Goal: Task Accomplishment & Management: Use online tool/utility

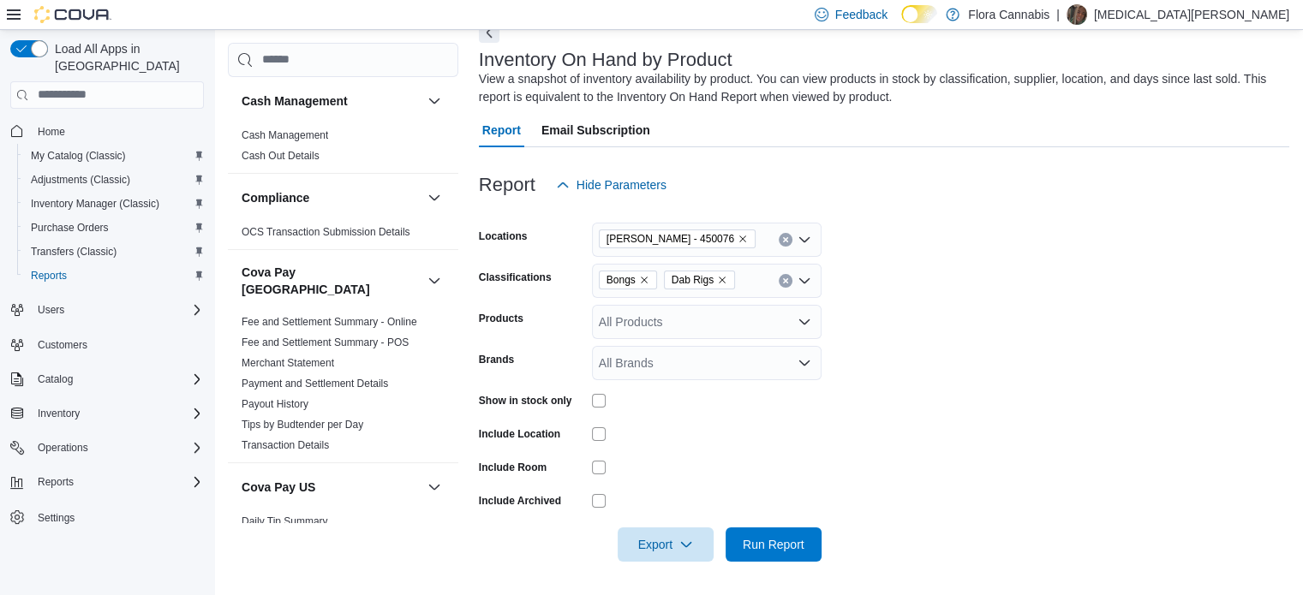
scroll to position [792, 0]
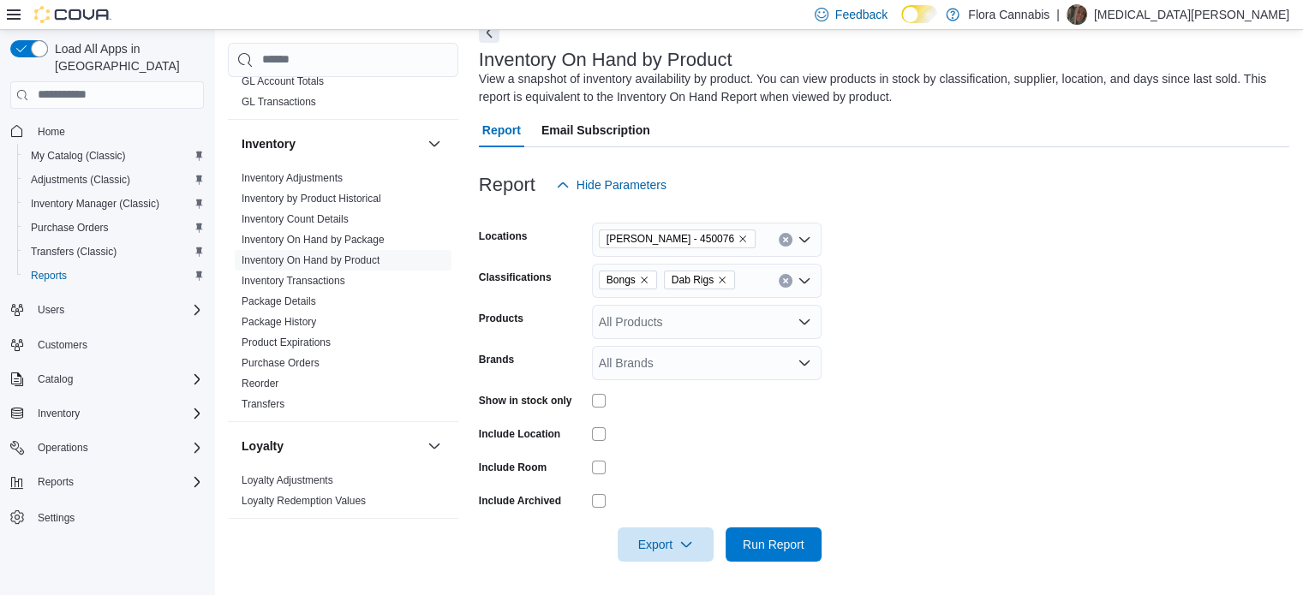
click at [652, 271] on span "Bongs" at bounding box center [628, 280] width 58 height 19
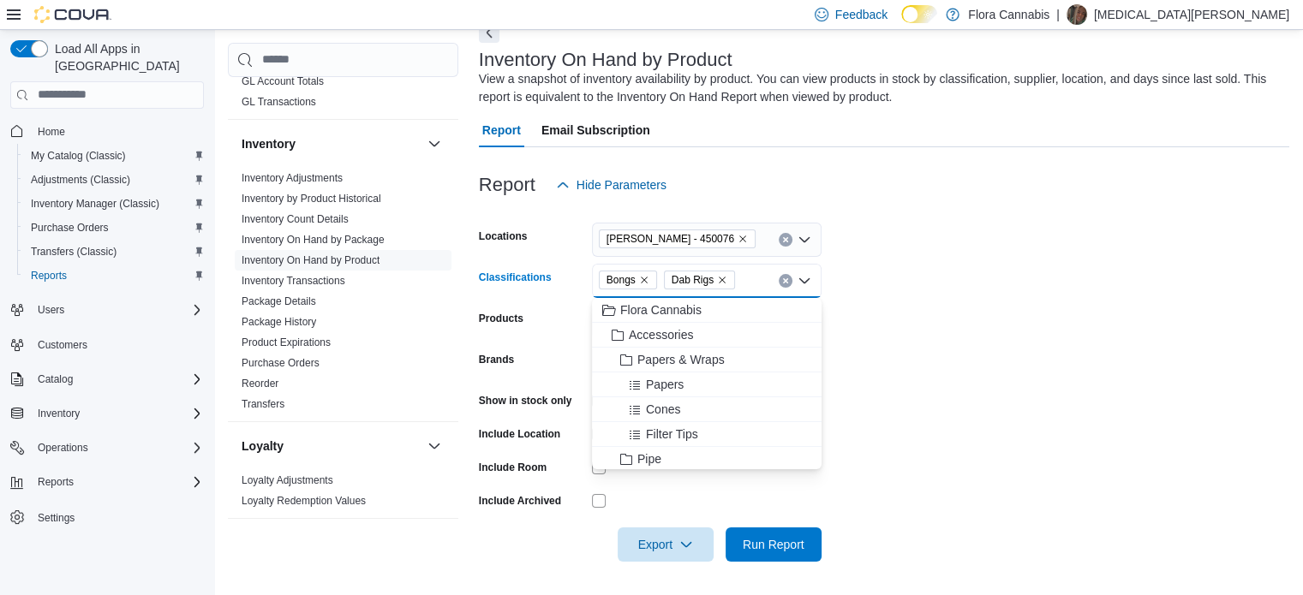
click at [645, 281] on icon "Remove Bongs from selection in this group" at bounding box center [644, 280] width 7 height 7
click at [645, 281] on span "Dab Rigs" at bounding box center [627, 279] width 42 height 17
click at [659, 283] on icon "Remove Dab Rigs from selection in this group" at bounding box center [657, 280] width 10 height 10
click at [665, 283] on div "All Classifications Combo box. Selected. Combo box input. All Classifications. …" at bounding box center [707, 281] width 230 height 34
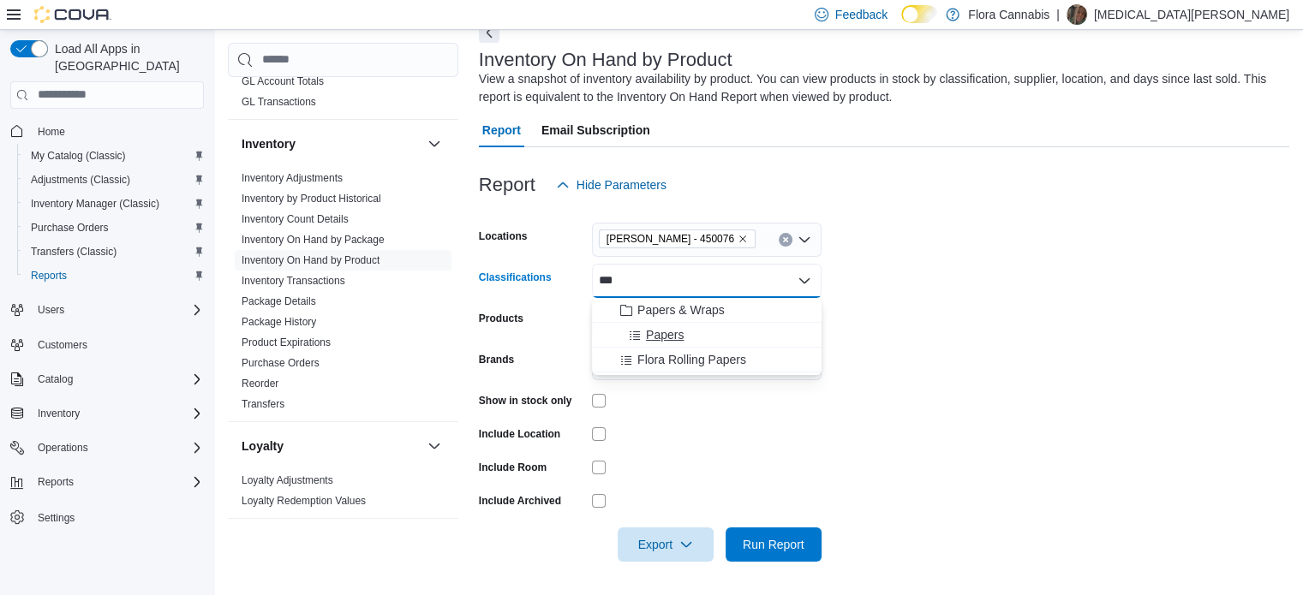
type input "***"
click at [684, 342] on div "Papers" at bounding box center [706, 334] width 209 height 17
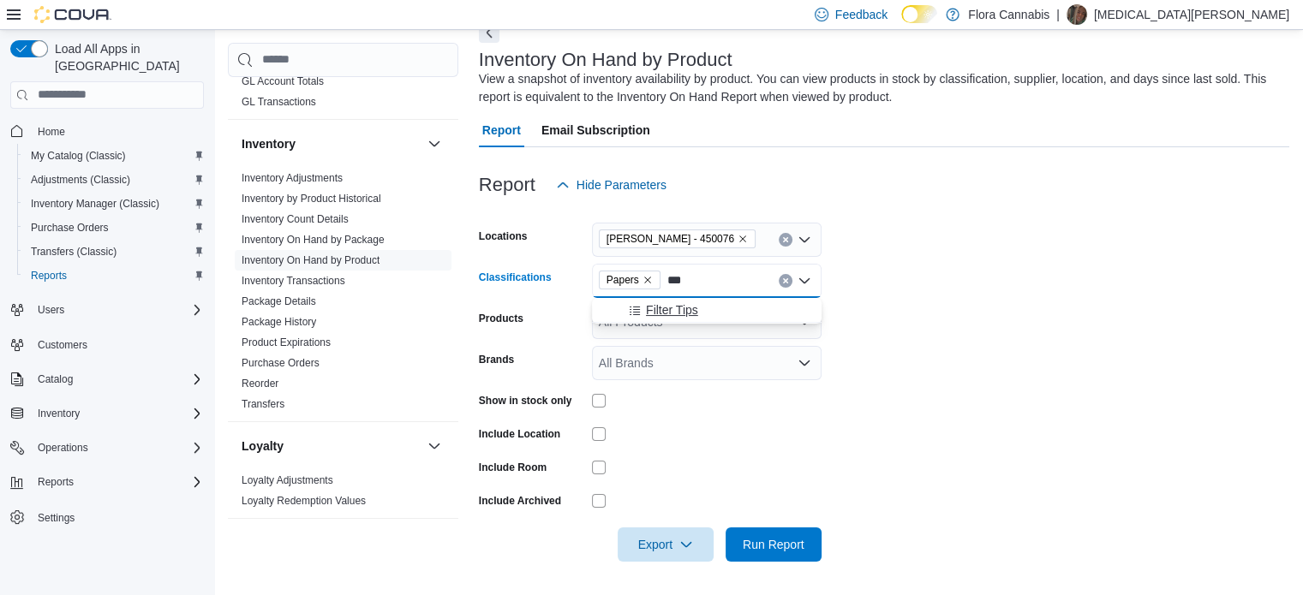
type input "***"
click at [681, 321] on button "Filter Tips" at bounding box center [707, 310] width 230 height 25
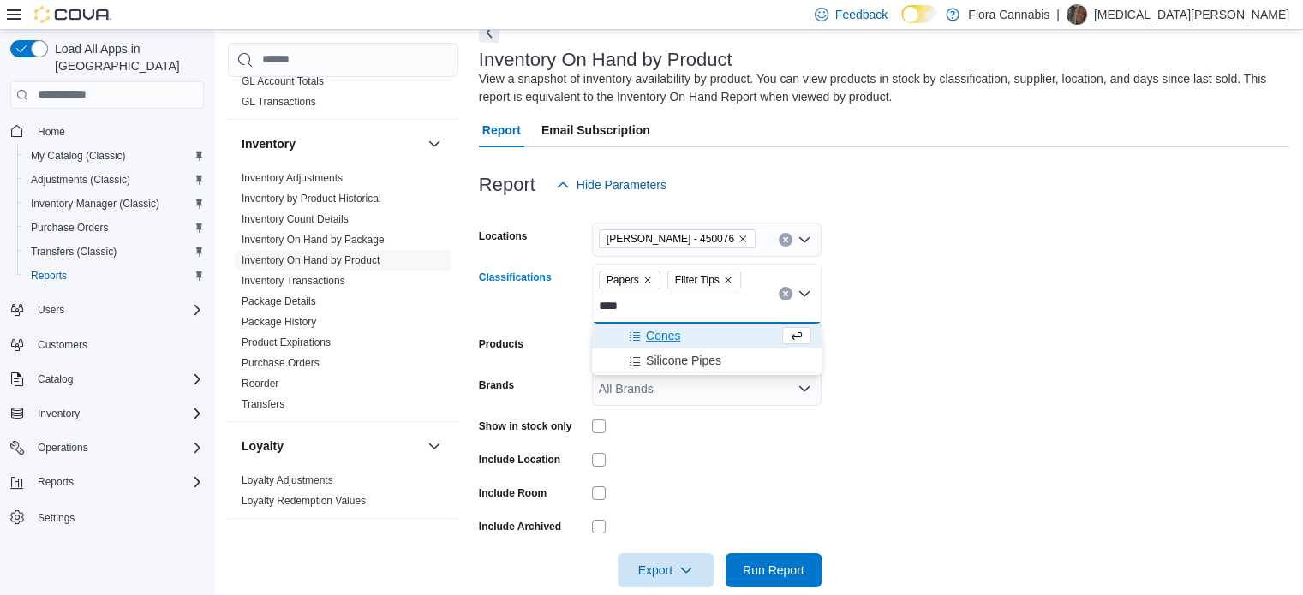
type input "****"
click at [677, 325] on button "Cones" at bounding box center [707, 336] width 230 height 25
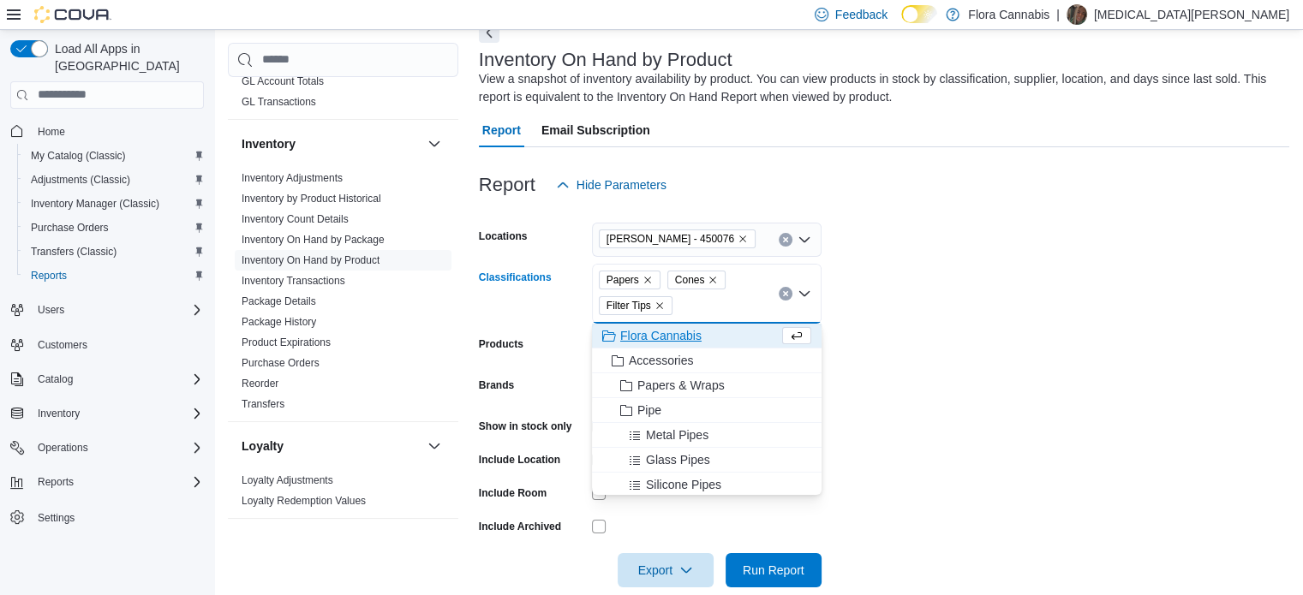
click at [954, 330] on form "Locations [GEOGRAPHIC_DATA] - 450076 Classifications Papers Cones Filter Tips C…" at bounding box center [884, 394] width 810 height 385
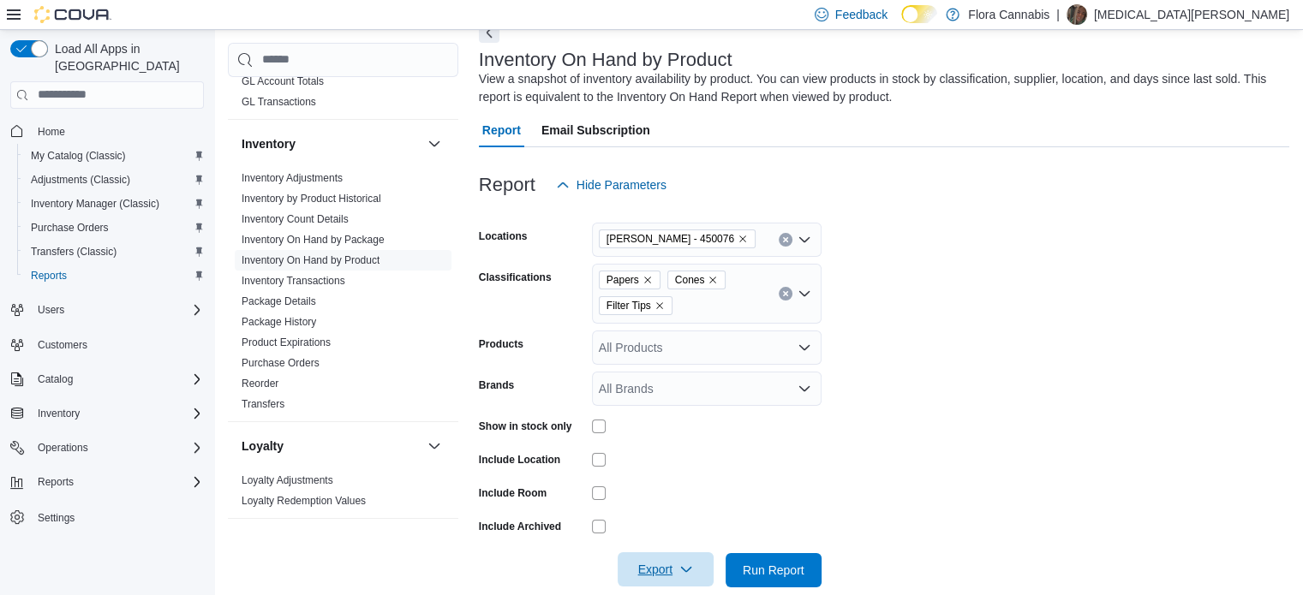
click at [662, 570] on span "Export" at bounding box center [665, 569] width 75 height 34
click at [666, 464] on span "Export to Excel" at bounding box center [667, 465] width 77 height 14
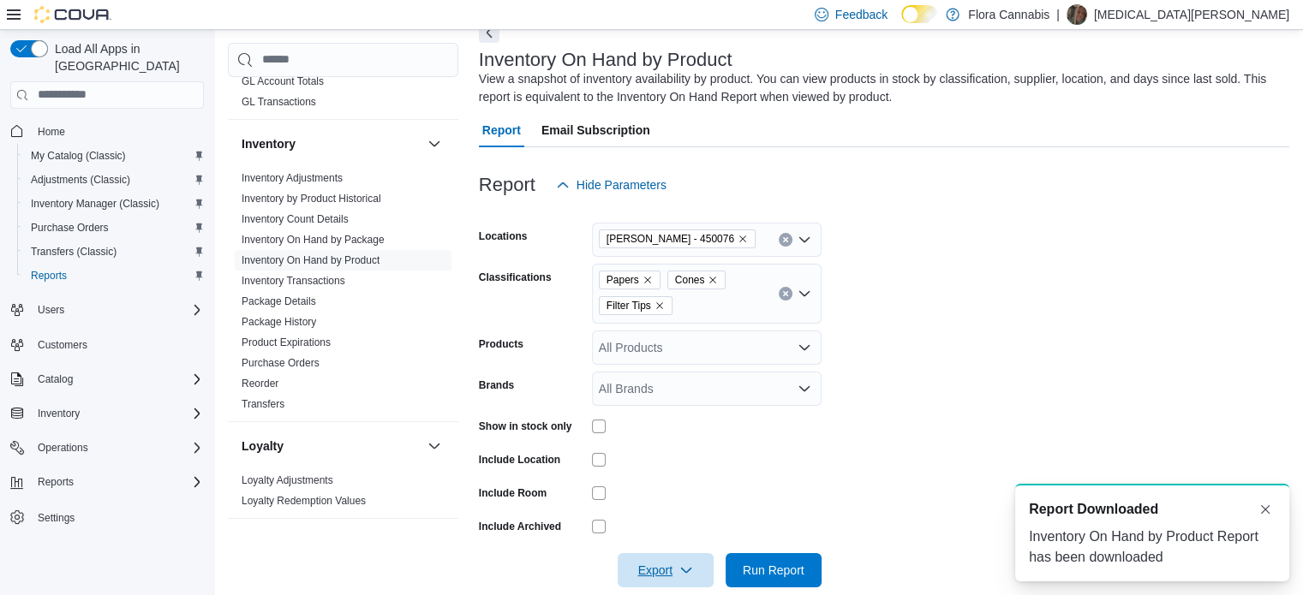
scroll to position [0, 0]
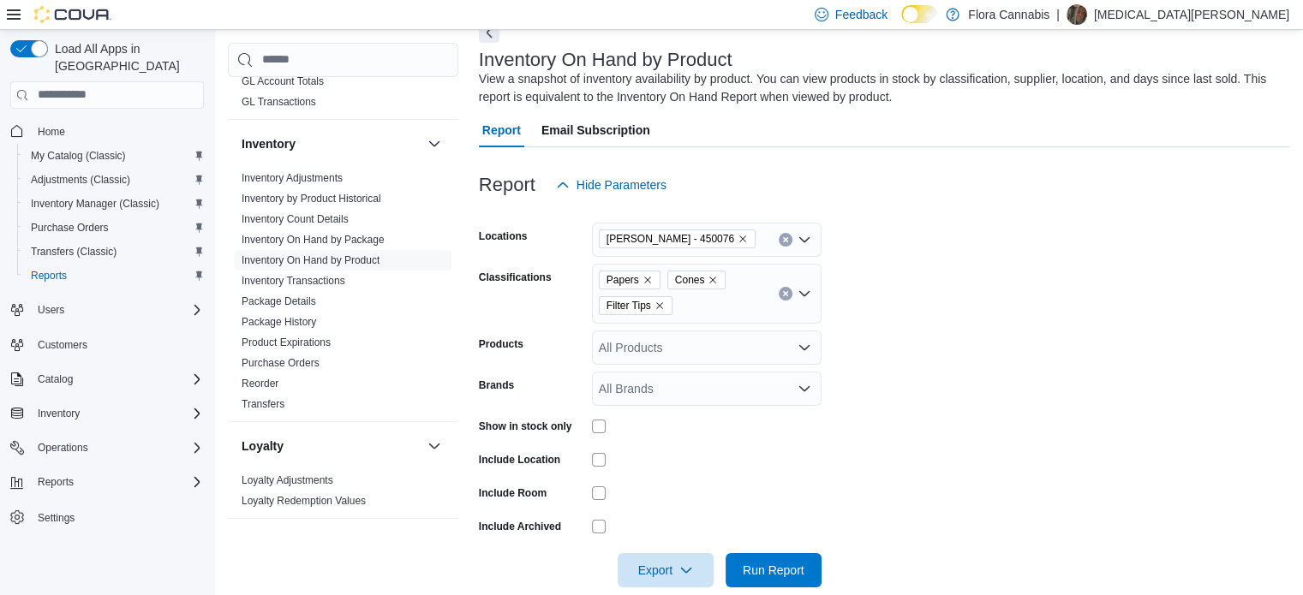
click at [1011, 301] on form "Locations [GEOGRAPHIC_DATA] - 450076 Classifications Papers Cones Filter Tips P…" at bounding box center [884, 394] width 810 height 385
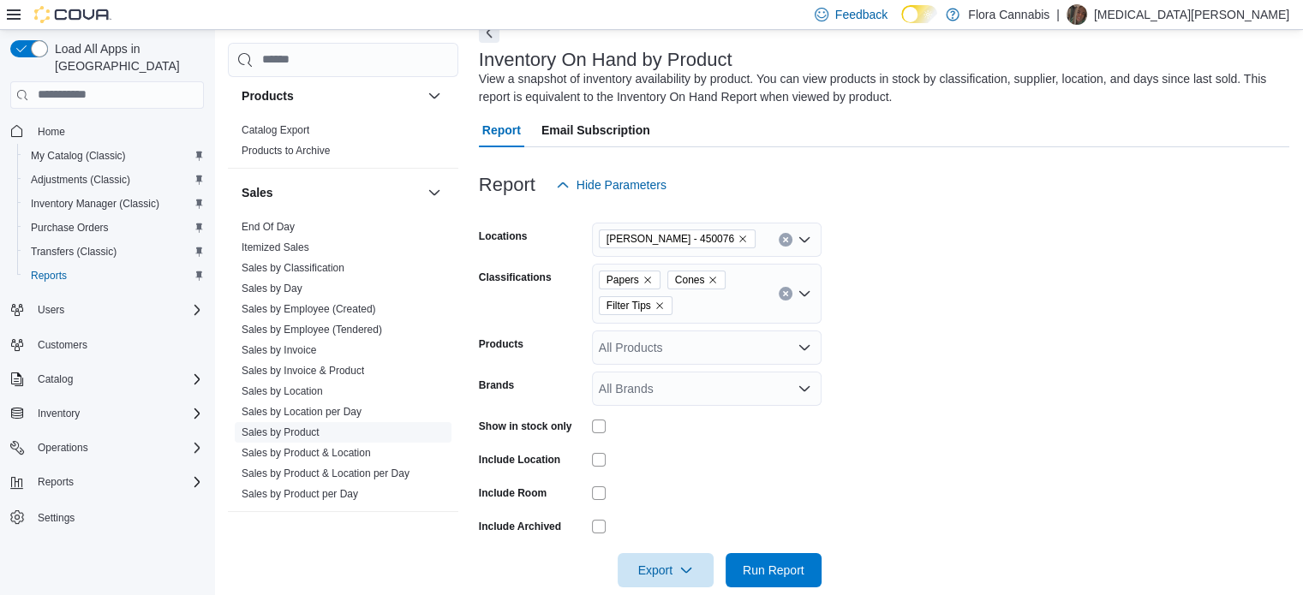
scroll to position [1477, 0]
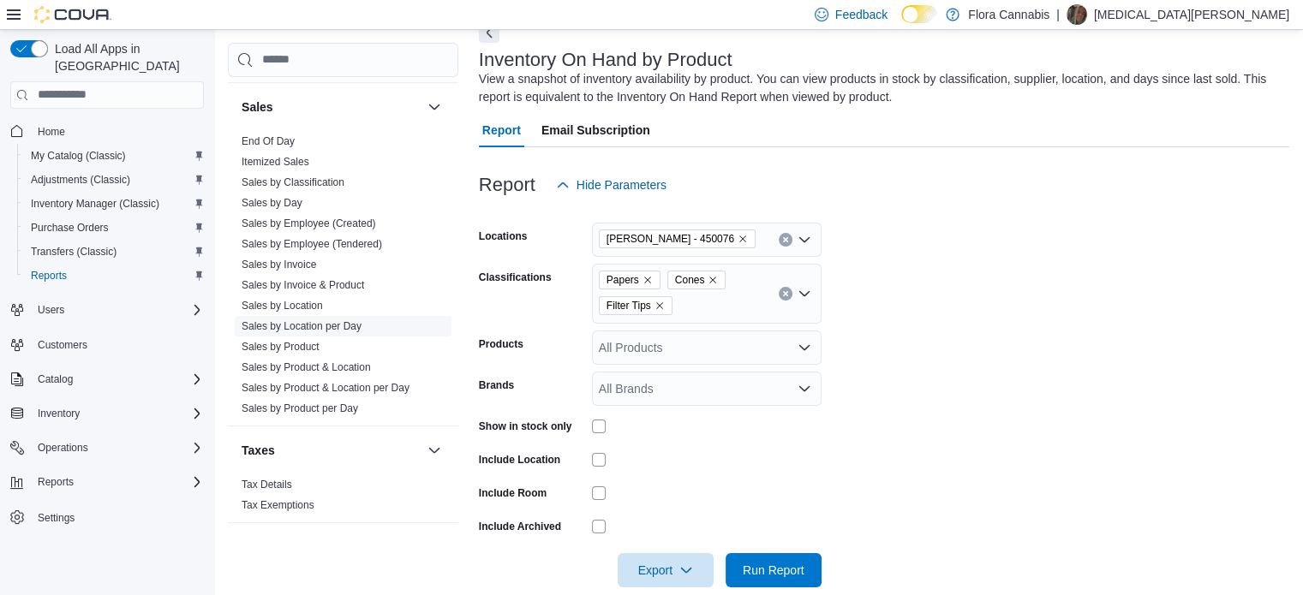
click at [336, 320] on link "Sales by Location per Day" at bounding box center [302, 326] width 120 height 12
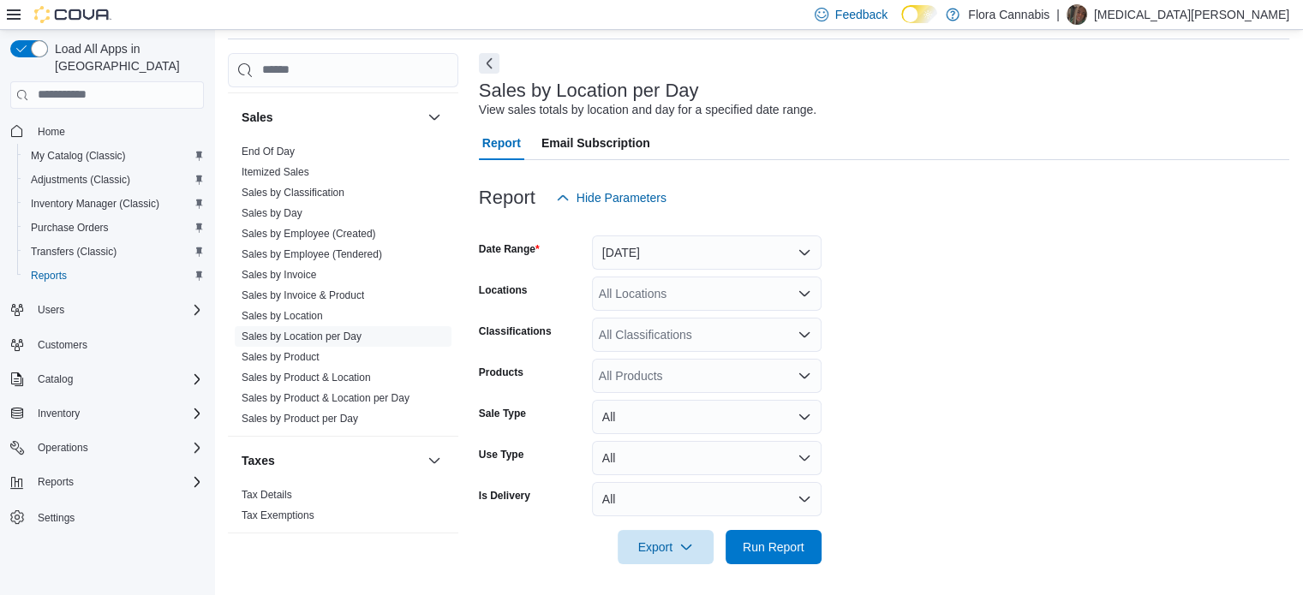
scroll to position [63, 0]
click at [694, 260] on button "[DATE]" at bounding box center [707, 250] width 230 height 34
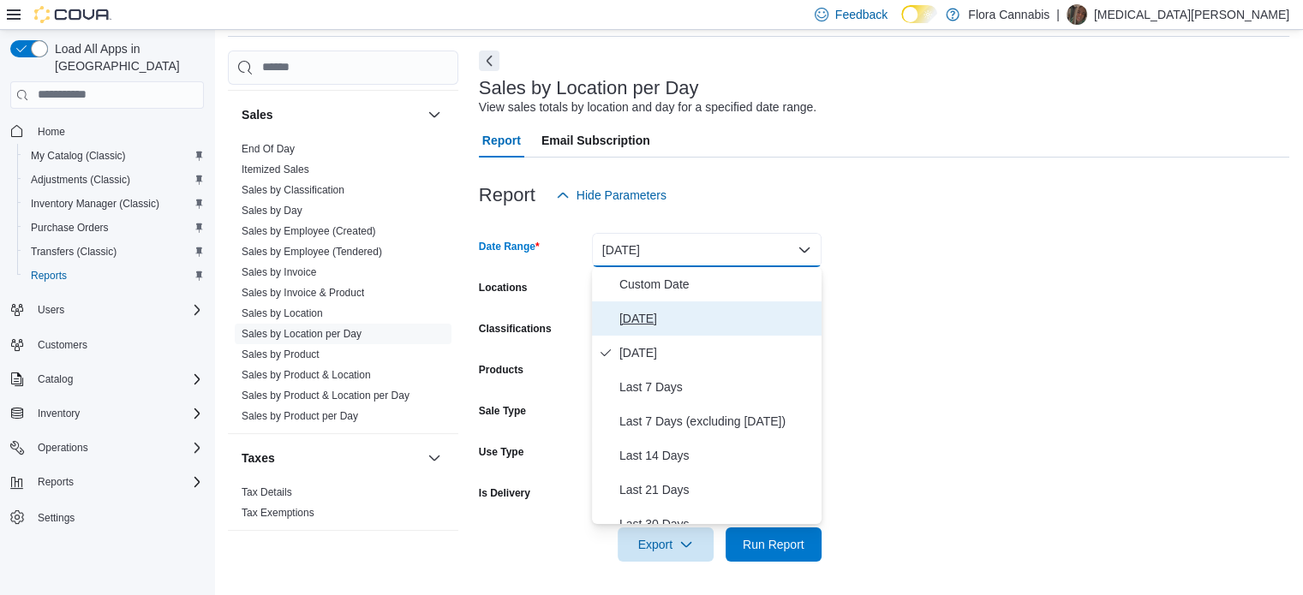
click at [610, 308] on button "[DATE]" at bounding box center [707, 318] width 230 height 34
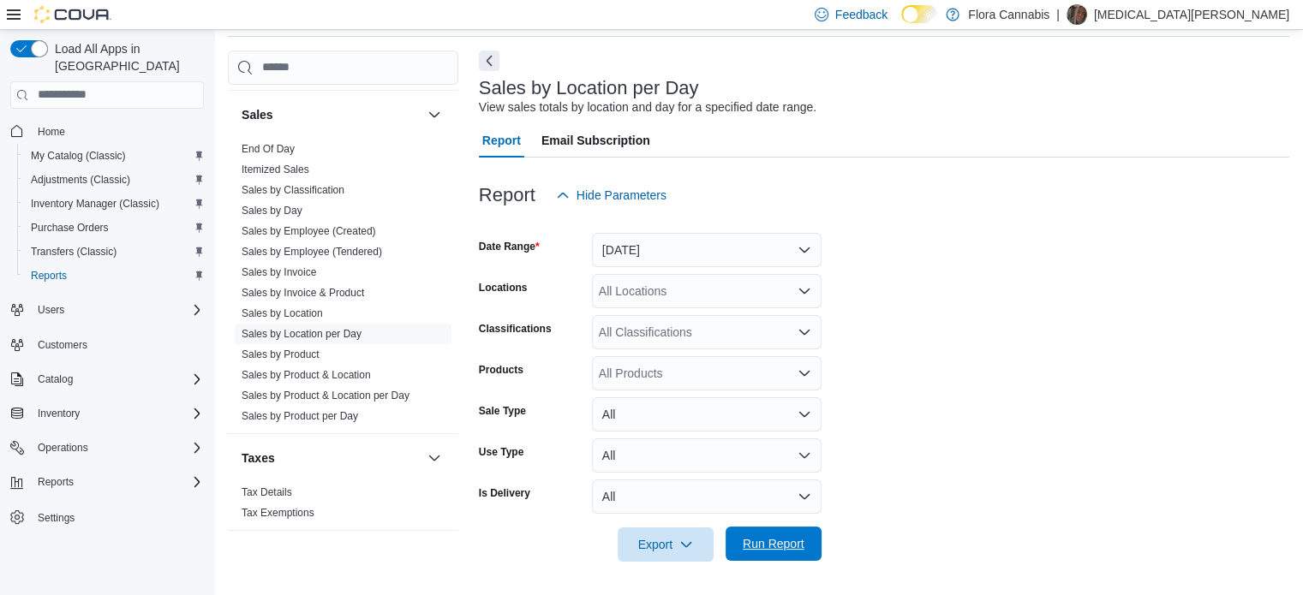
click at [794, 538] on span "Run Report" at bounding box center [774, 543] width 62 height 17
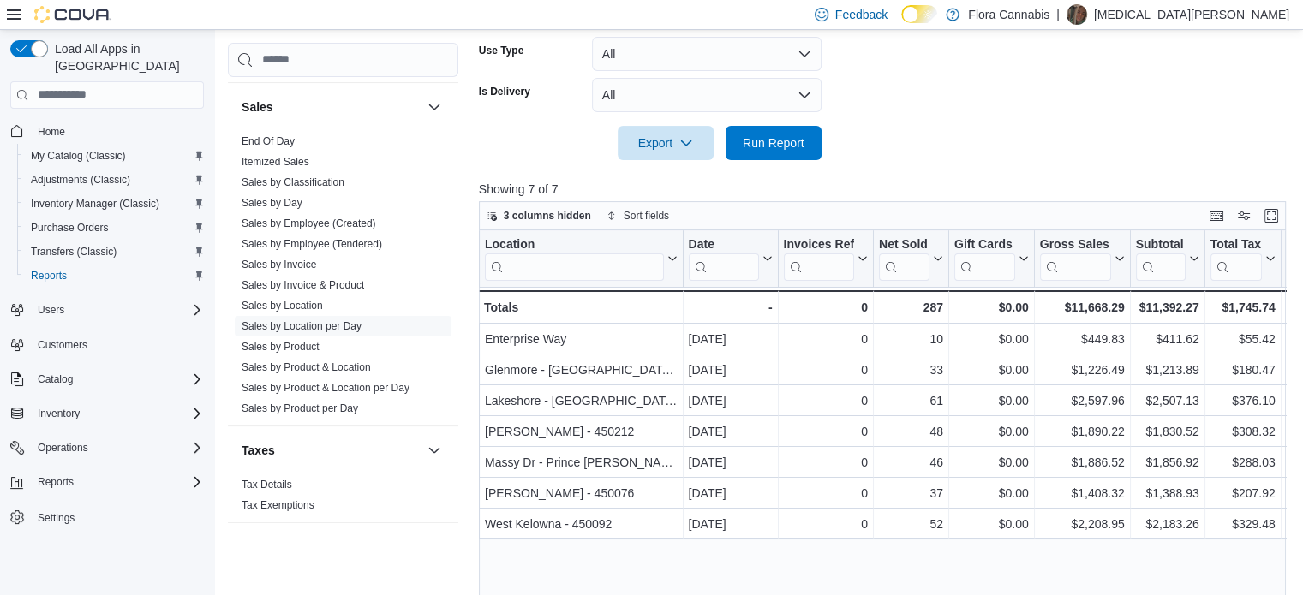
scroll to position [559, 0]
